Goal: Obtain resource: Download file/media

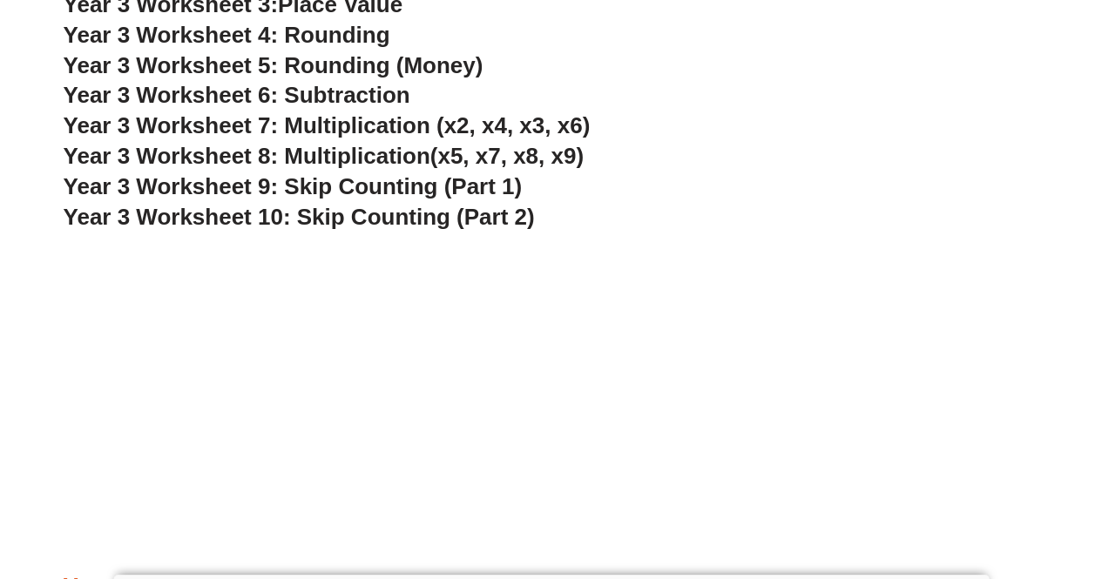
scroll to position [2673, 0]
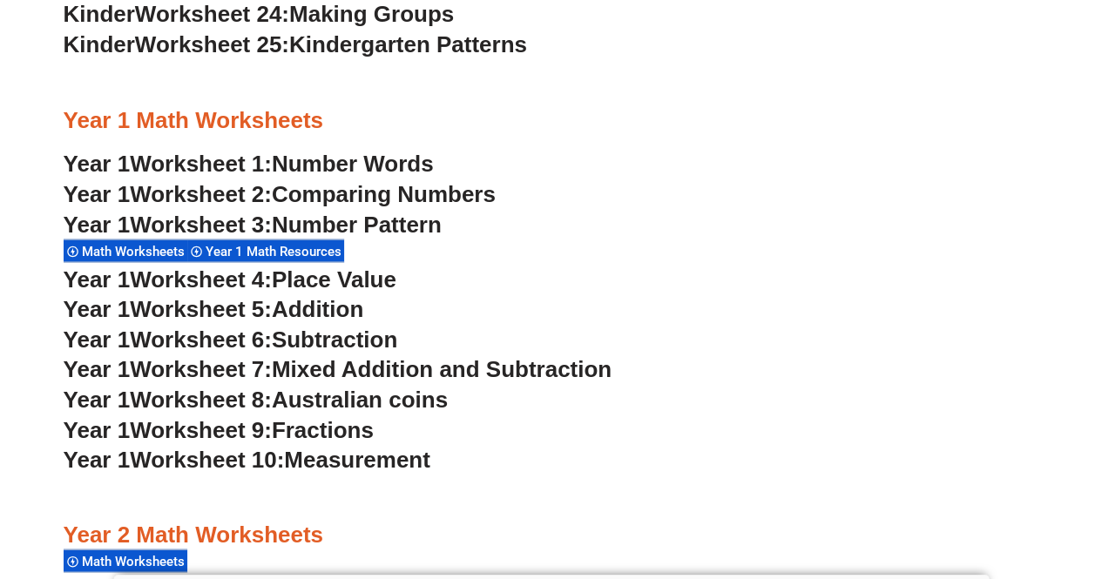
scroll to position [1612, 0]
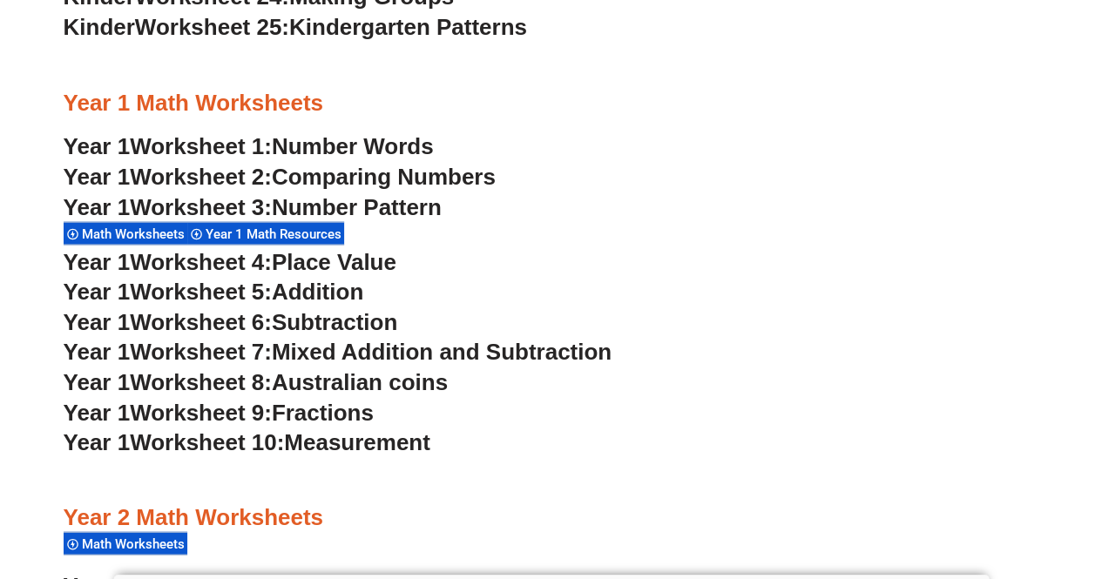
click at [321, 292] on span "Addition" at bounding box center [317, 291] width 91 height 26
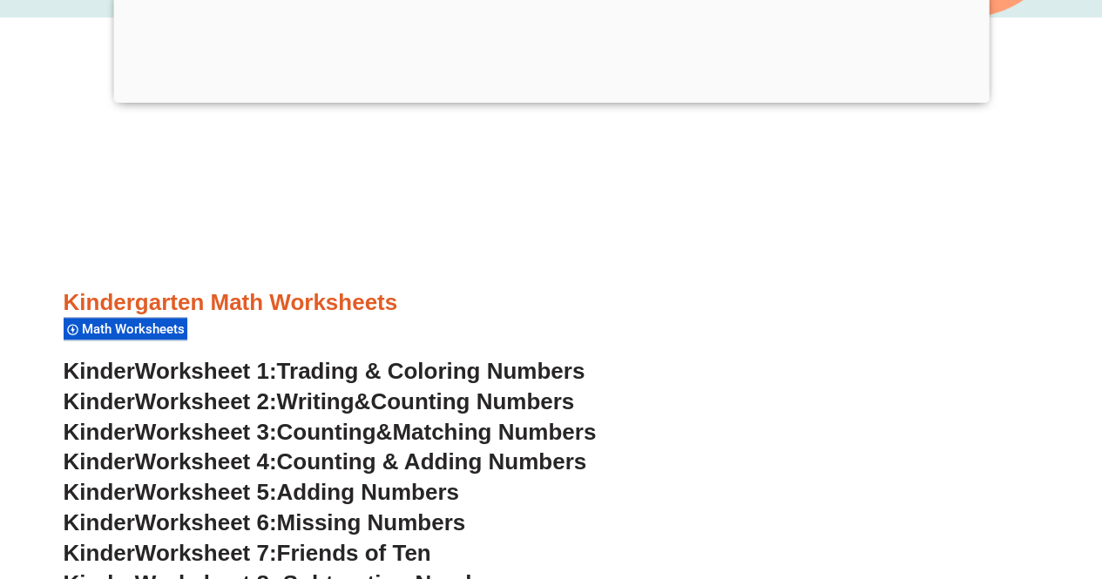
click at [640, 348] on div at bounding box center [552, 349] width 976 height 13
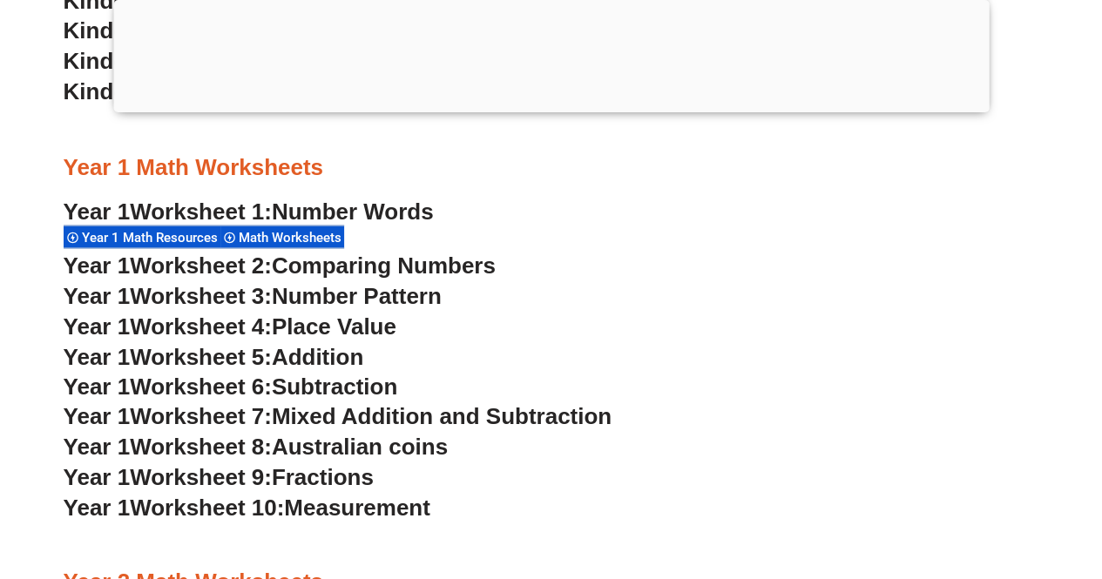
scroll to position [1524, 0]
click at [334, 352] on span "Addition" at bounding box center [317, 355] width 91 height 26
